Goal: Information Seeking & Learning: Learn about a topic

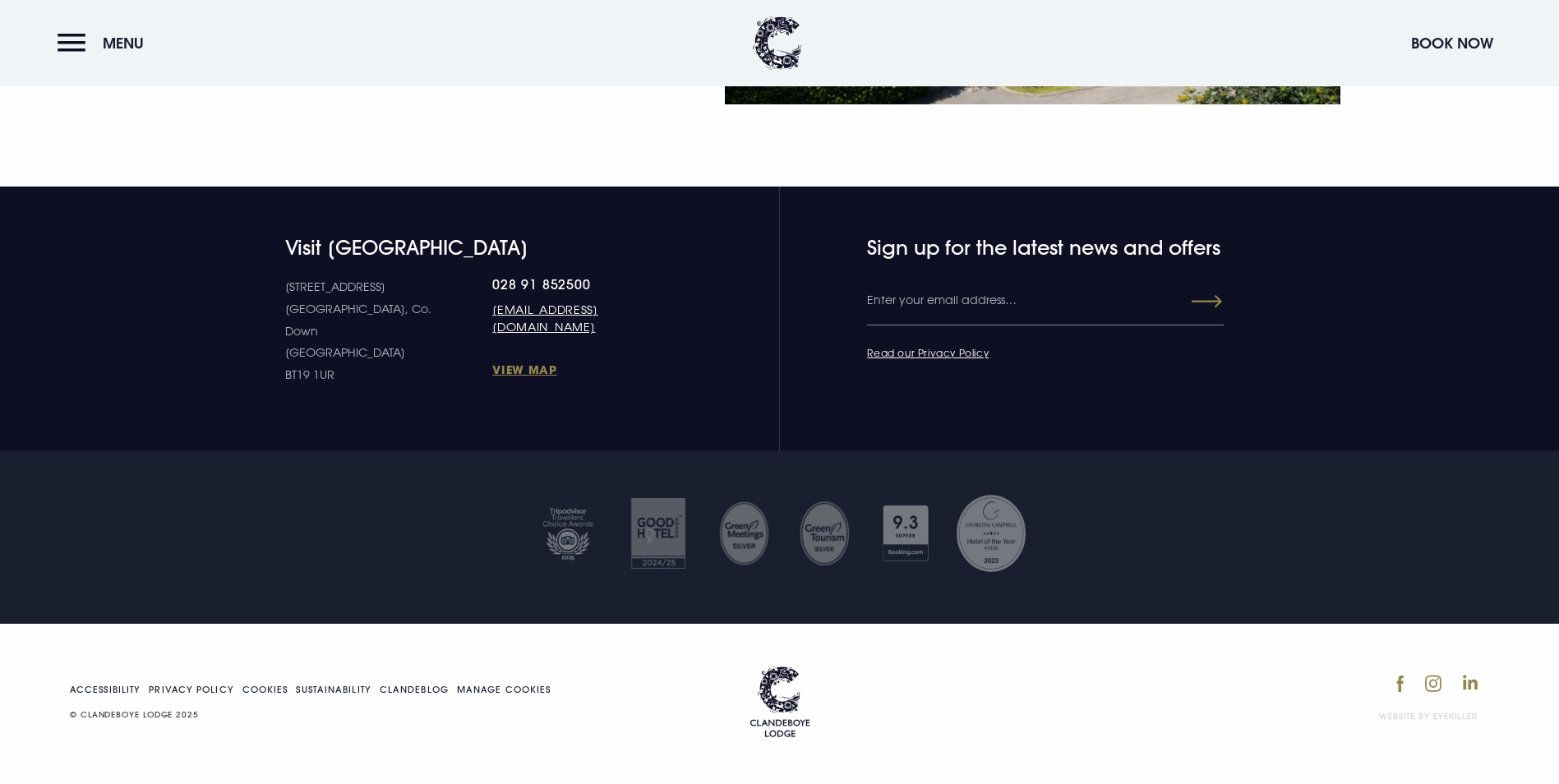
scroll to position [3265, 0]
click at [68, 38] on button "Menu" at bounding box center [104, 43] width 94 height 35
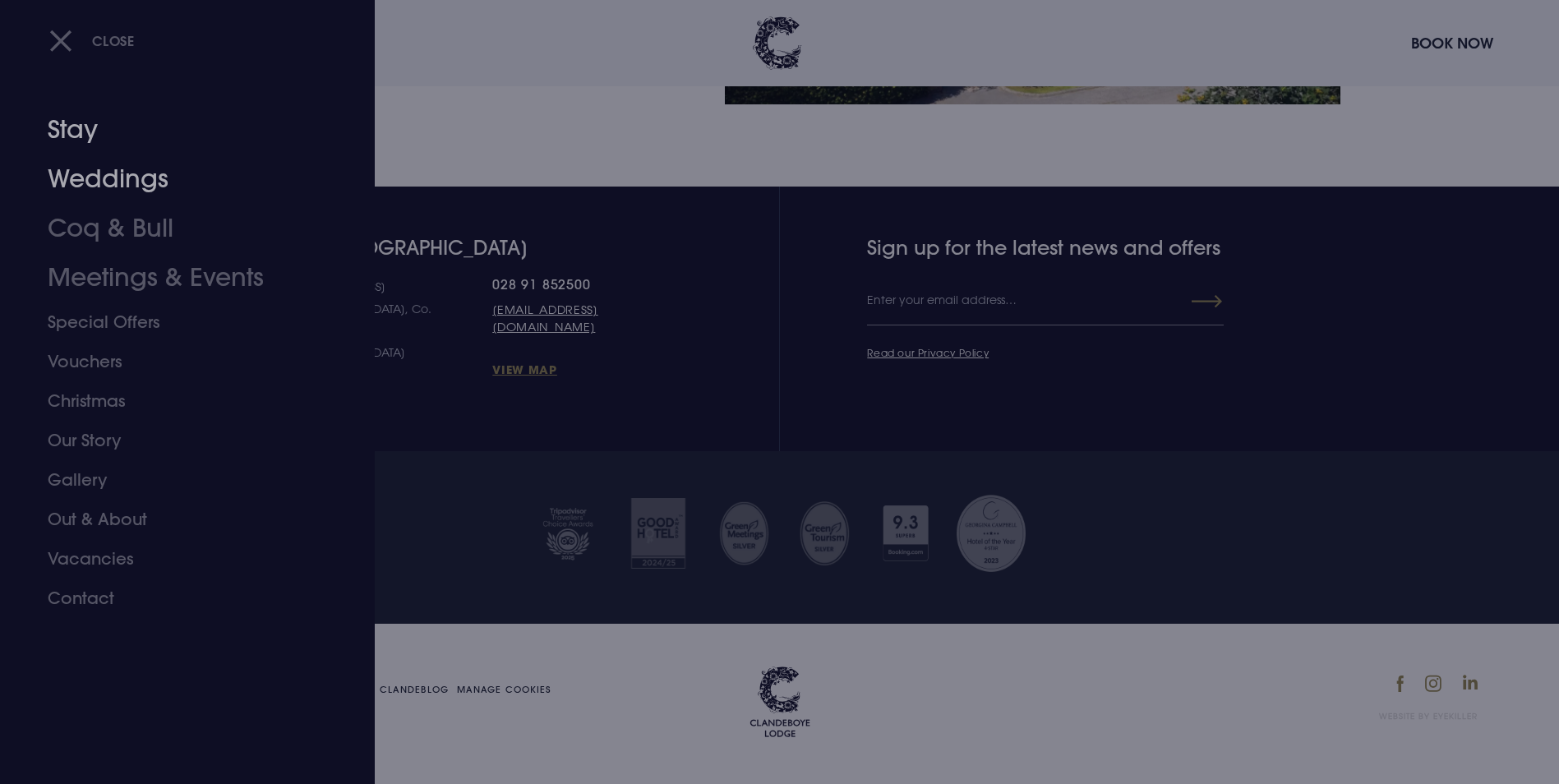
click at [74, 187] on link "Weddings" at bounding box center [177, 179] width 260 height 49
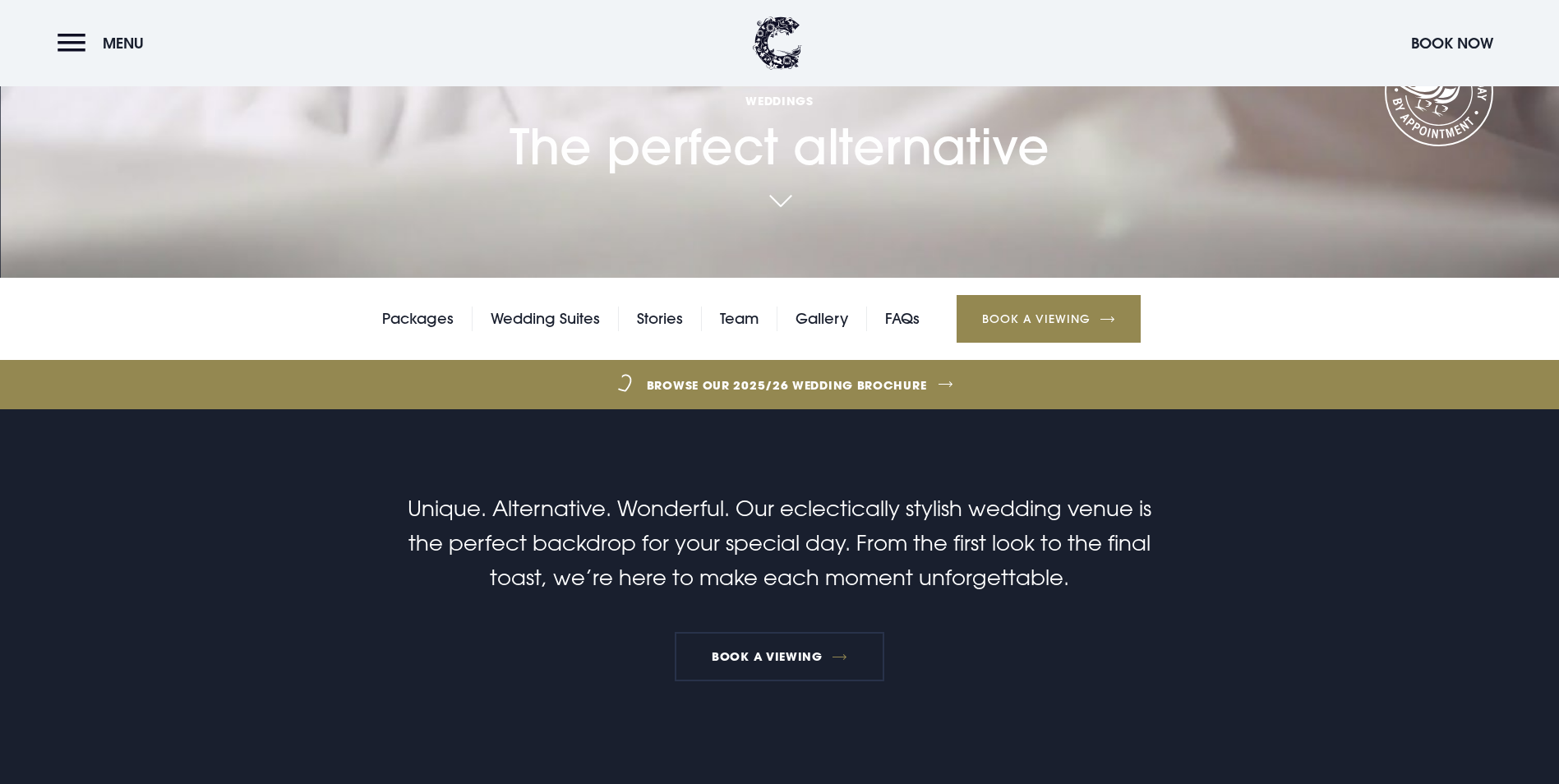
scroll to position [493, 0]
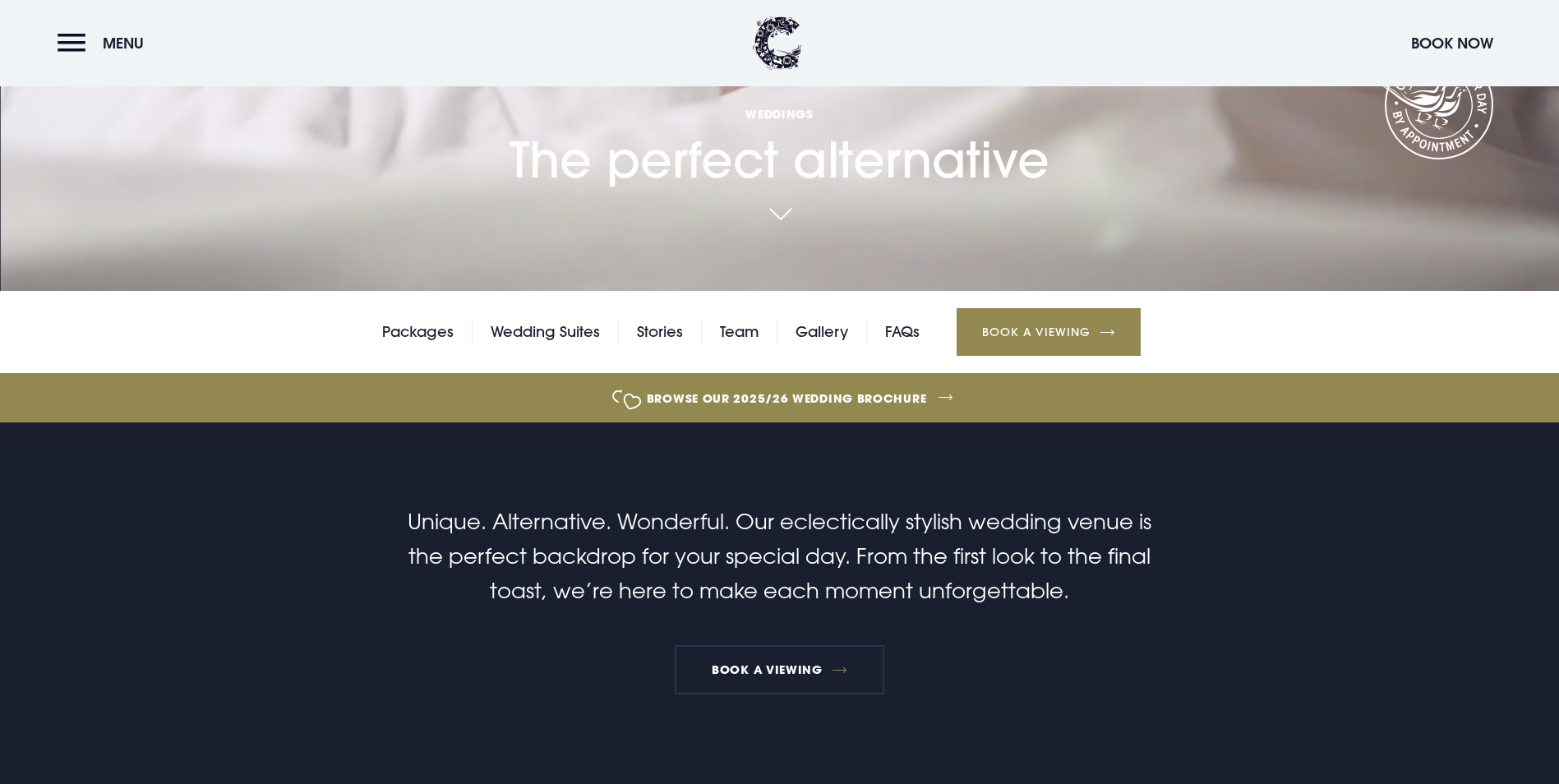
click at [905, 367] on link "Browse our 2025/26 wedding brochure" at bounding box center [786, 398] width 3399 height 62
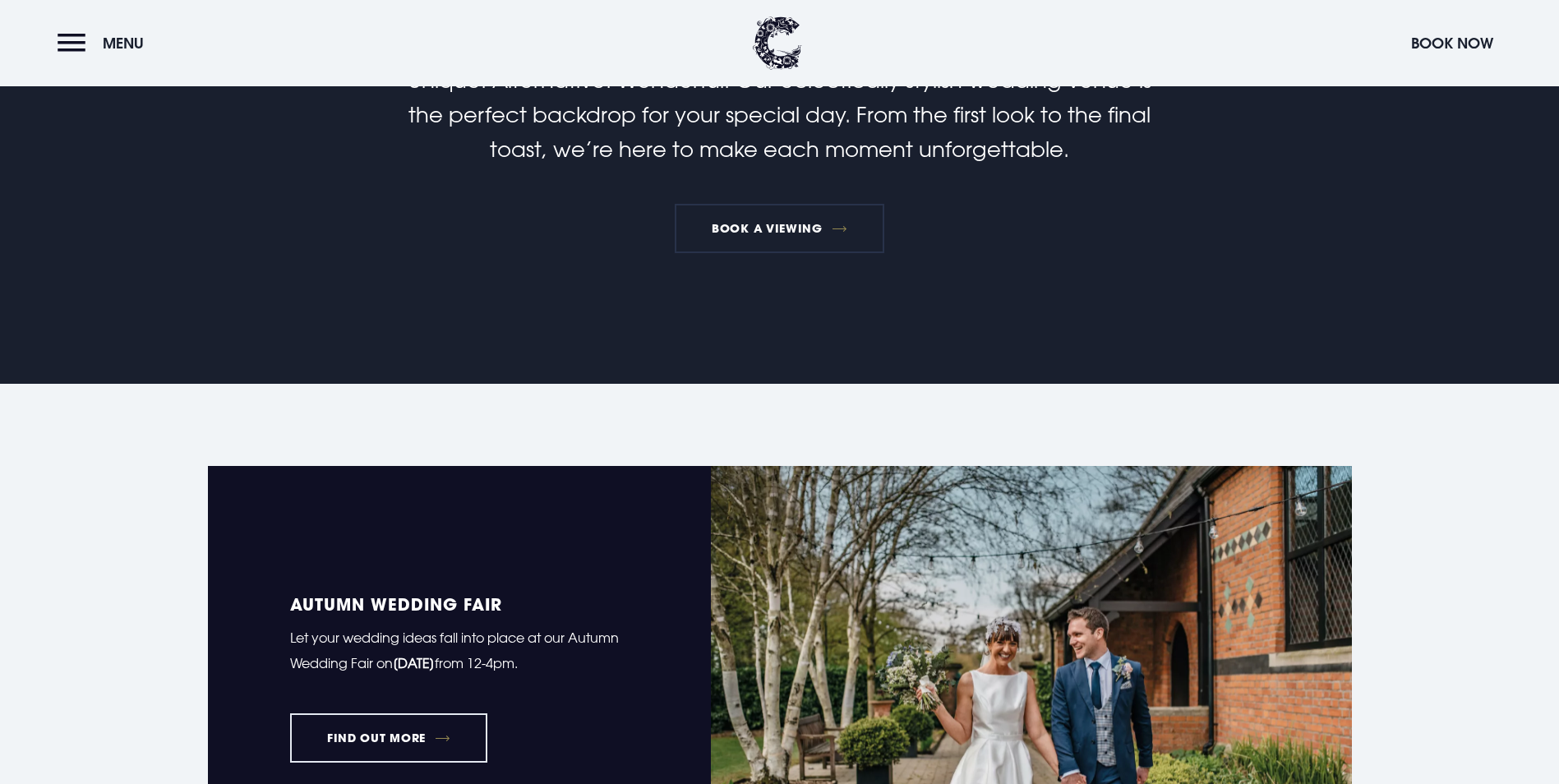
scroll to position [1150, 0]
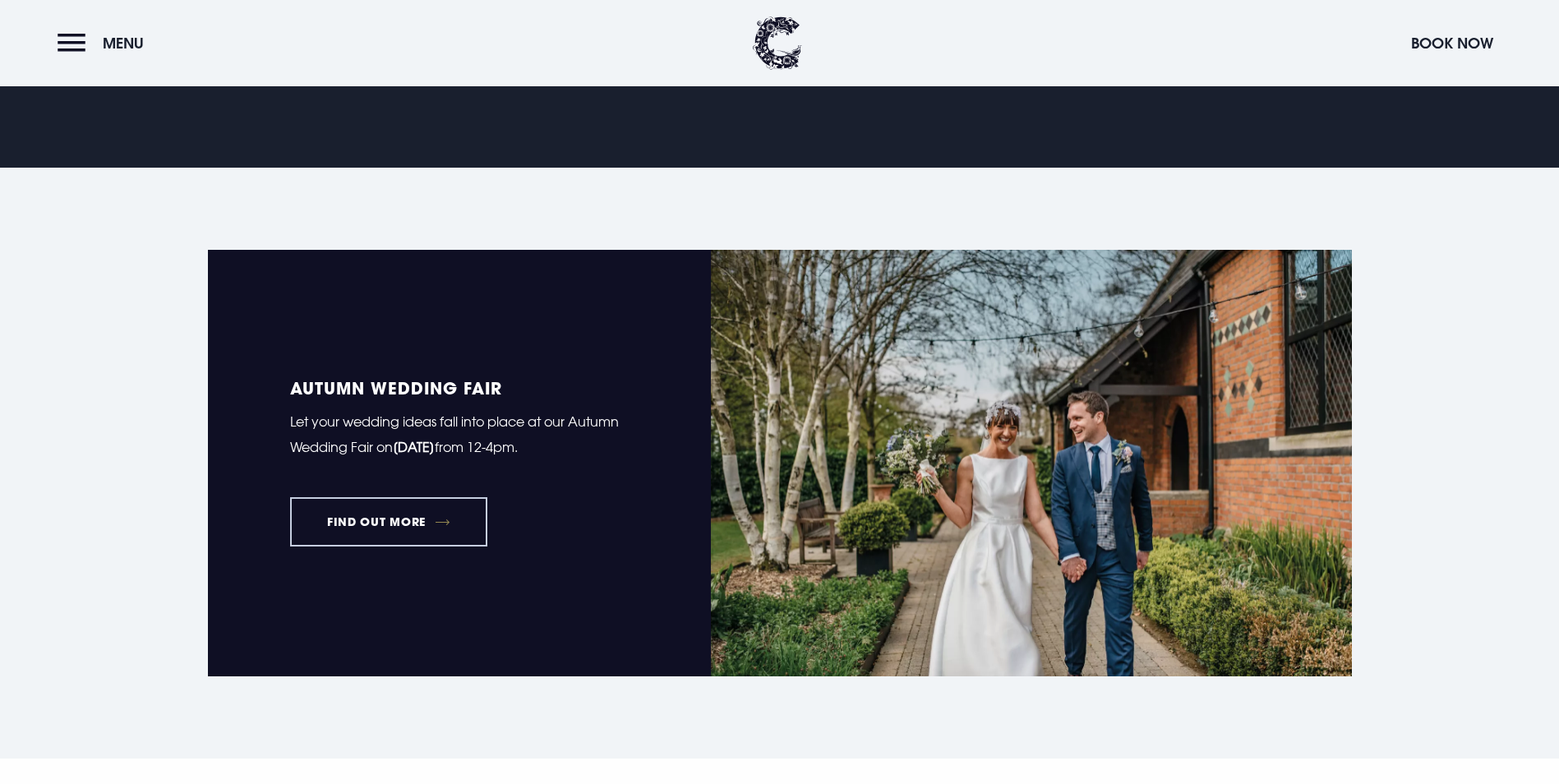
click at [377, 497] on link "FIND OUT MORE" at bounding box center [389, 521] width 198 height 49
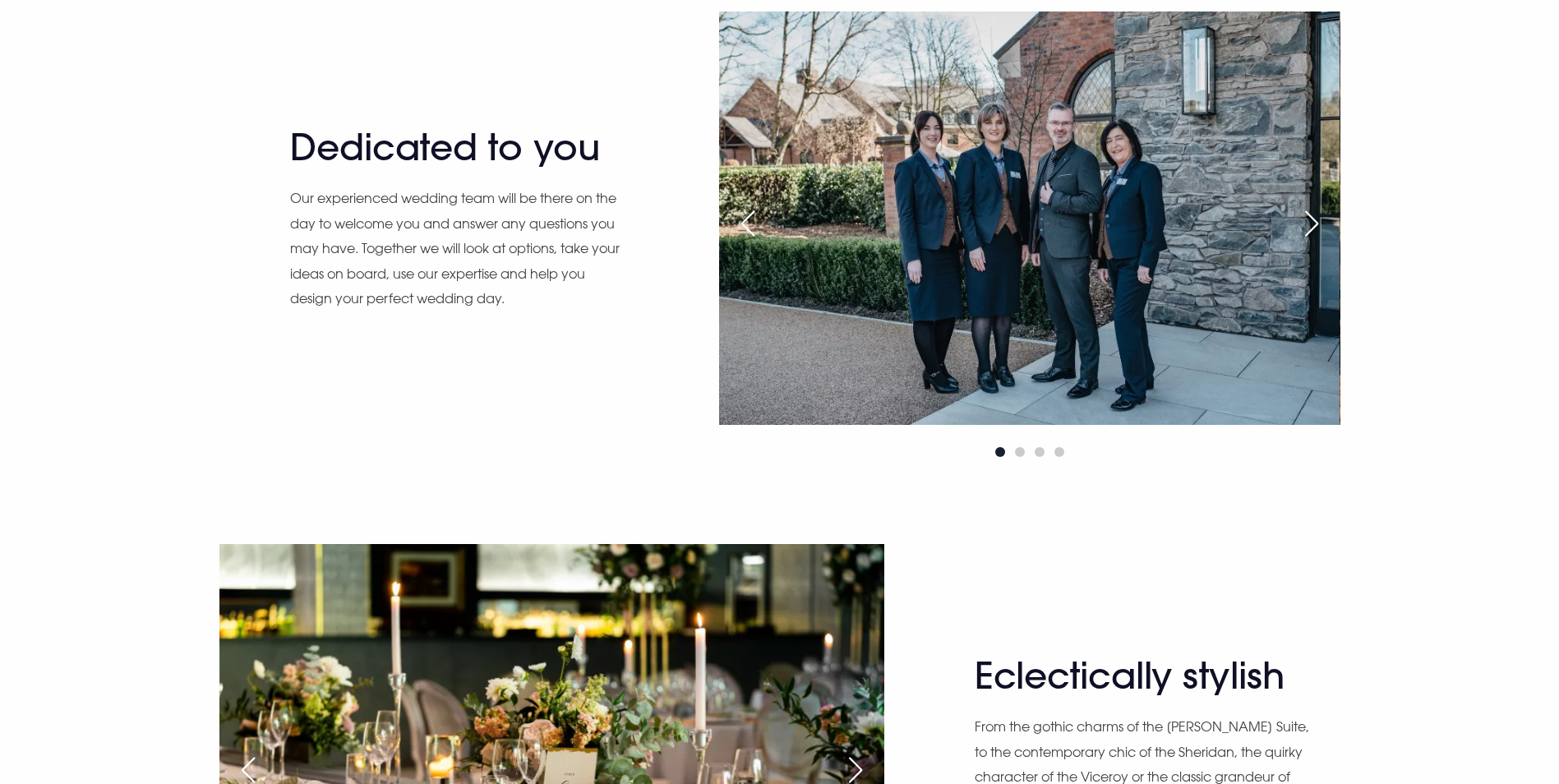
scroll to position [1561, 0]
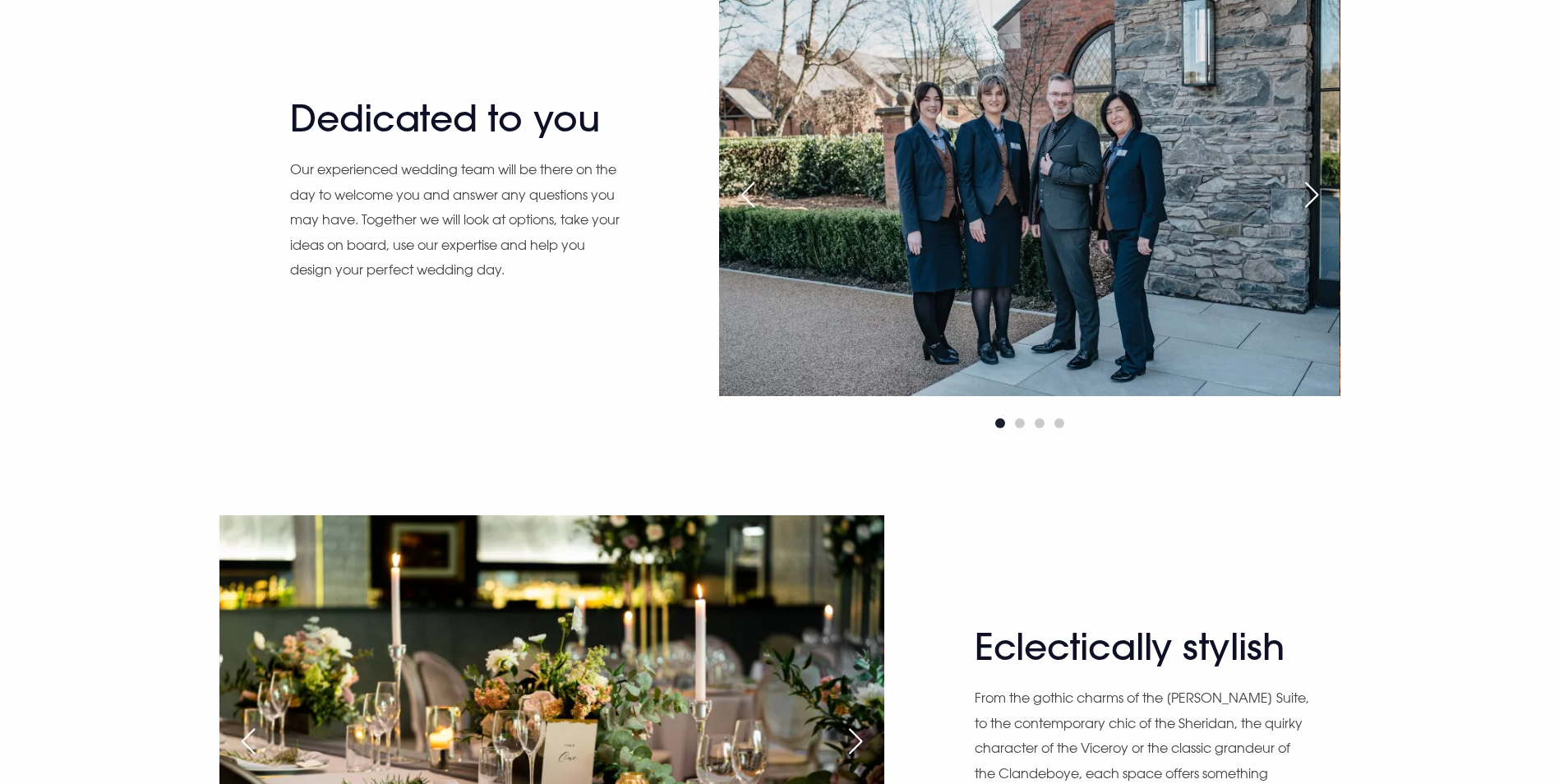
click at [1307, 213] on div "Next slide" at bounding box center [1312, 195] width 41 height 36
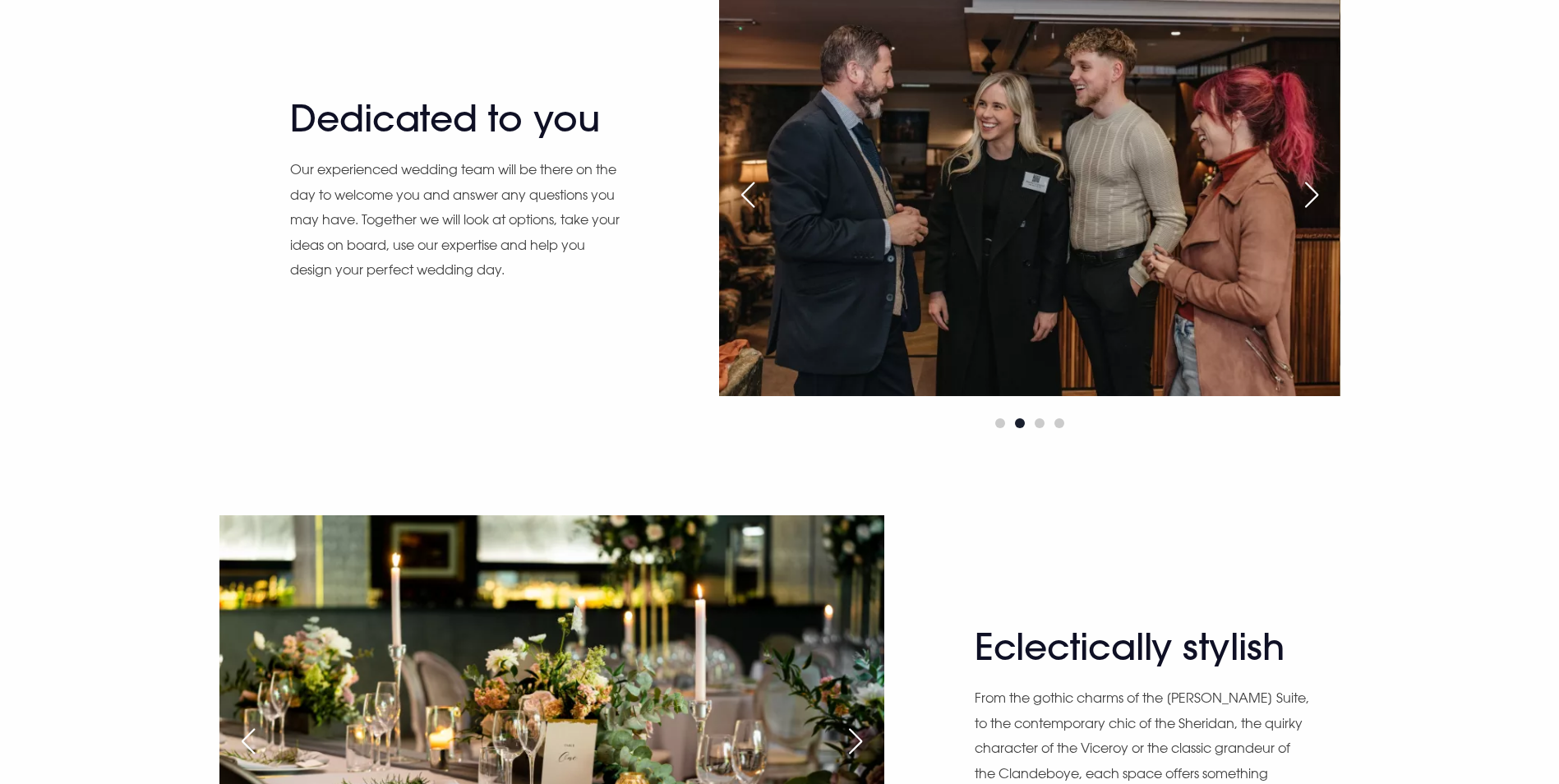
click at [1312, 213] on div "Next slide" at bounding box center [1312, 195] width 41 height 36
